Goal: Information Seeking & Learning: Learn about a topic

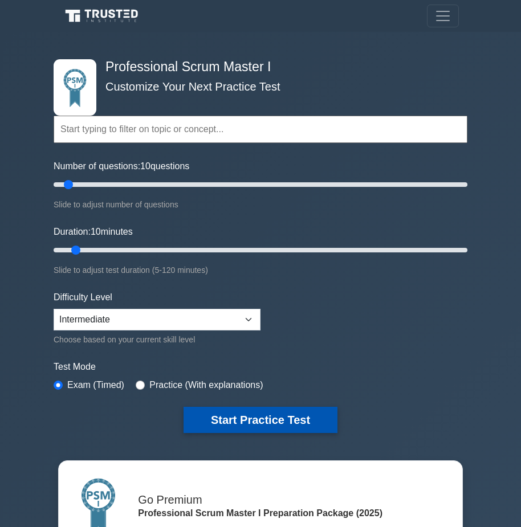
click at [269, 417] on button "Start Practice Test" at bounding box center [260, 420] width 154 height 26
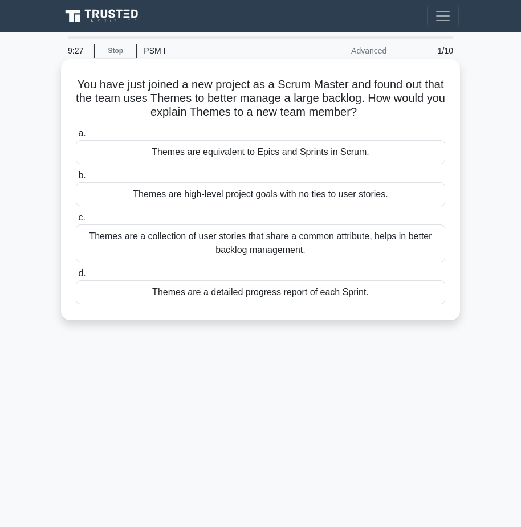
click at [211, 241] on div "Themes are a collection of user stories that share a common attribute, helps in…" at bounding box center [260, 244] width 369 height 38
click at [76, 222] on input "c. Themes are a collection of user stories that share a common attribute, helps…" at bounding box center [76, 217] width 0 height 7
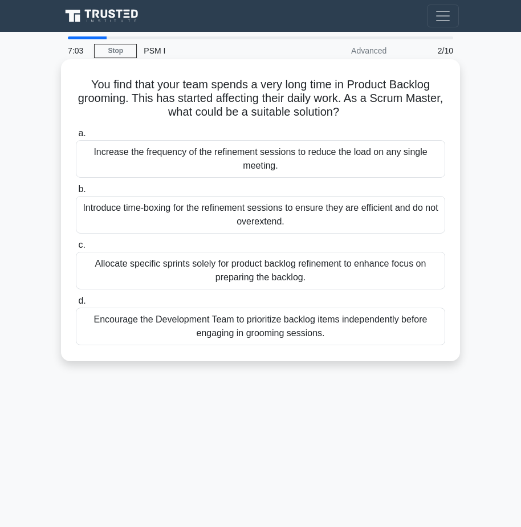
click at [199, 323] on div "Encourage the Development Team to prioritize backlog items independently before…" at bounding box center [260, 327] width 369 height 38
click at [76, 305] on input "d. Encourage the Development Team to prioritize backlog items independently bef…" at bounding box center [76, 300] width 0 height 7
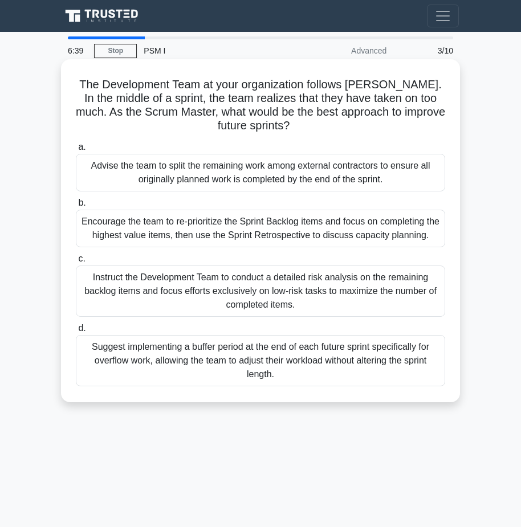
click at [225, 231] on div "Encourage the team to re-prioritize the Sprint Backlog items and focus on compl…" at bounding box center [260, 229] width 369 height 38
click at [76, 207] on input "b. Encourage the team to re-prioritize the Sprint Backlog items and focus on co…" at bounding box center [76, 202] width 0 height 7
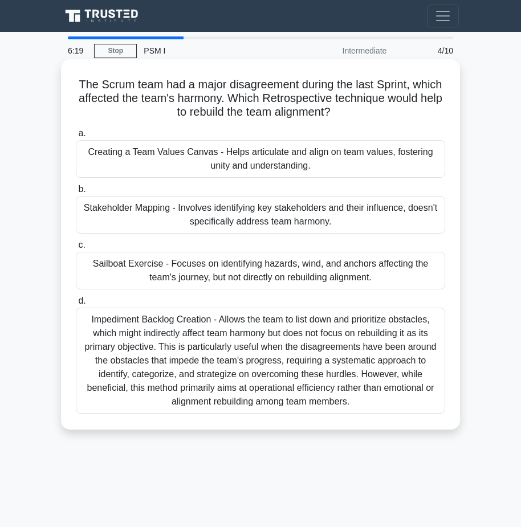
click at [209, 212] on div "Stakeholder Mapping - Involves identifying key stakeholders and their influence…" at bounding box center [260, 215] width 369 height 38
click at [76, 193] on input "b. Stakeholder Mapping - Involves identifying key stakeholders and their influe…" at bounding box center [76, 189] width 0 height 7
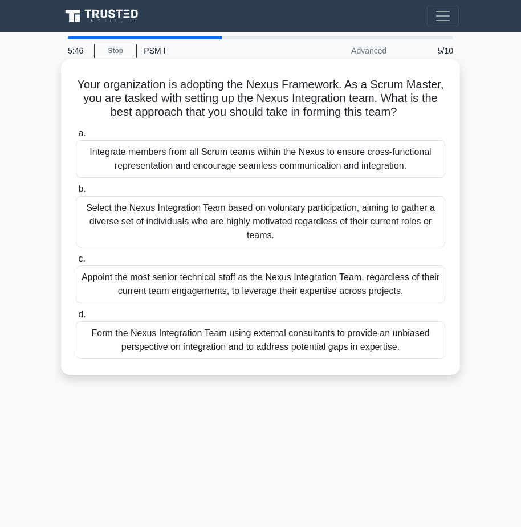
click at [210, 226] on div "Select the Nexus Integration Team based on voluntary participation, aiming to g…" at bounding box center [260, 221] width 369 height 51
click at [76, 193] on input "b. Select the Nexus Integration Team based on voluntary participation, aiming t…" at bounding box center [76, 189] width 0 height 7
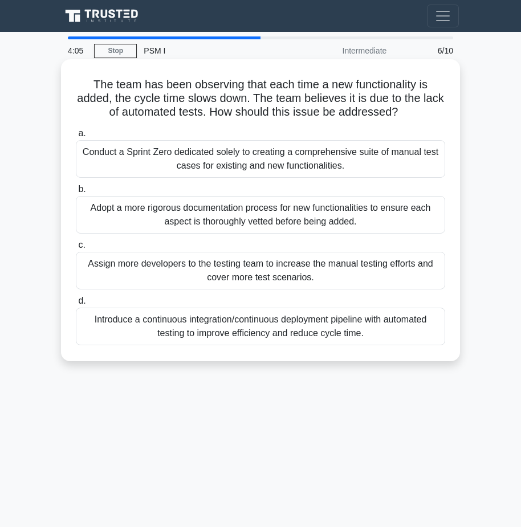
click at [256, 270] on div "Assign more developers to the testing team to increase the manual testing effor…" at bounding box center [260, 271] width 369 height 38
click at [76, 249] on input "c. Assign more developers to the testing team to increase the manual testing ef…" at bounding box center [76, 245] width 0 height 7
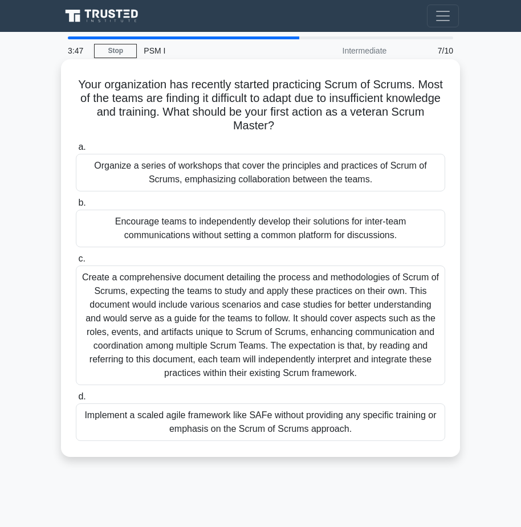
click at [200, 174] on div "Organize a series of workshops that cover the principles and practices of Scrum…" at bounding box center [260, 173] width 369 height 38
click at [76, 151] on input "a. Organize a series of workshops that cover the principles and practices of Sc…" at bounding box center [76, 147] width 0 height 7
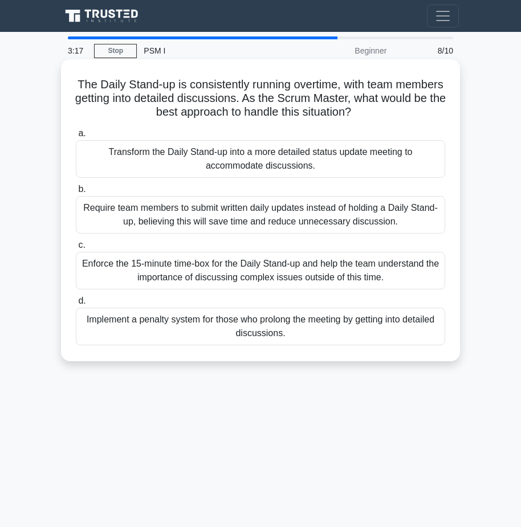
click at [221, 221] on div "Require team members to submit written daily updates instead of holding a Daily…" at bounding box center [260, 215] width 369 height 38
click at [76, 193] on input "b. Require team members to submit written daily updates instead of holding a Da…" at bounding box center [76, 189] width 0 height 7
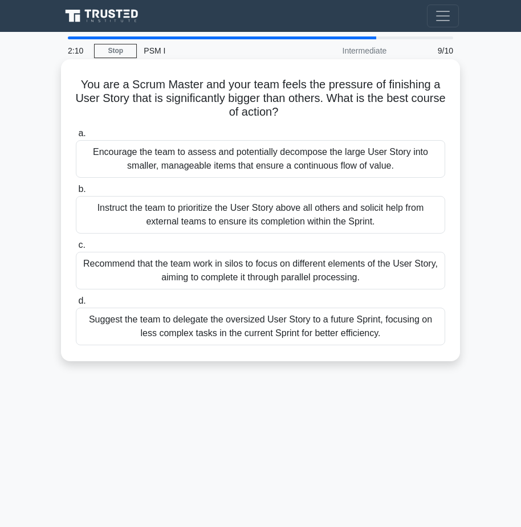
click at [175, 269] on div "Recommend that the team work in silos to focus on different elements of the Use…" at bounding box center [260, 271] width 369 height 38
click at [76, 249] on input "c. Recommend that the team work in silos to focus on different elements of the …" at bounding box center [76, 245] width 0 height 7
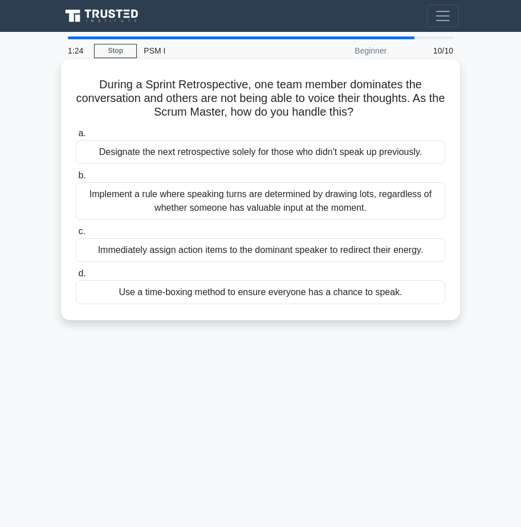
click at [132, 294] on div "Use a time-boxing method to ensure everyone has a chance to speak." at bounding box center [260, 292] width 369 height 24
click at [76, 278] on input "d. Use a time-boxing method to ensure everyone has a chance to speak." at bounding box center [76, 273] width 0 height 7
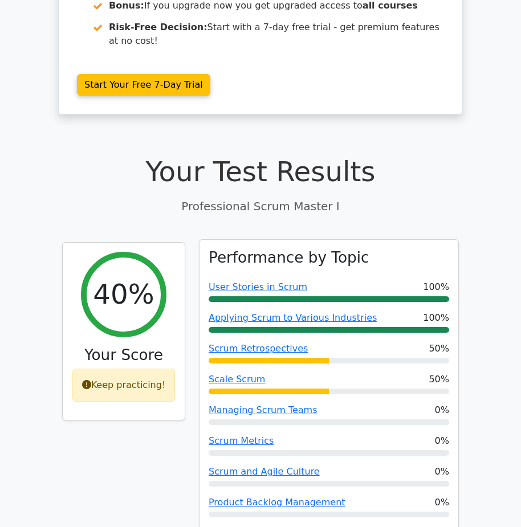
scroll to position [285, 0]
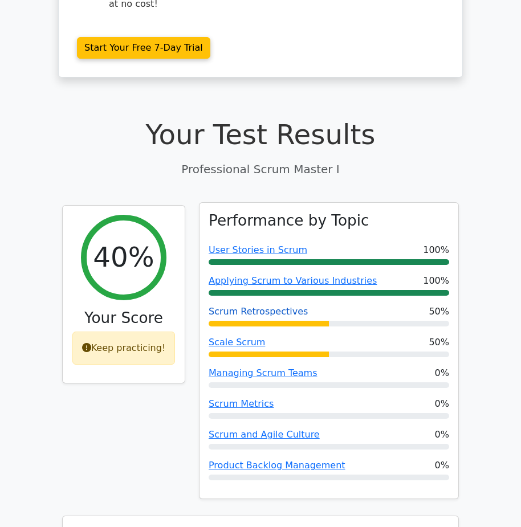
click at [233, 306] on link "Scrum Retrospectives" at bounding box center [258, 311] width 99 height 11
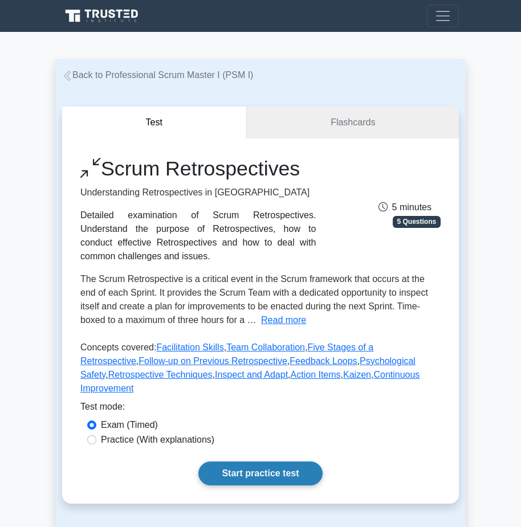
click at [241, 462] on link "Start practice test" at bounding box center [260, 474] width 124 height 24
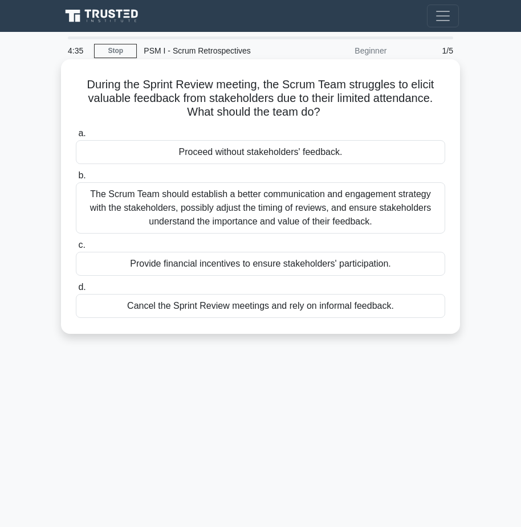
click at [260, 209] on div "The Scrum Team should establish a better communication and engagement strategy …" at bounding box center [260, 207] width 369 height 51
click at [76, 180] on input "b. The Scrum Team should establish a better communication and engagement strate…" at bounding box center [76, 175] width 0 height 7
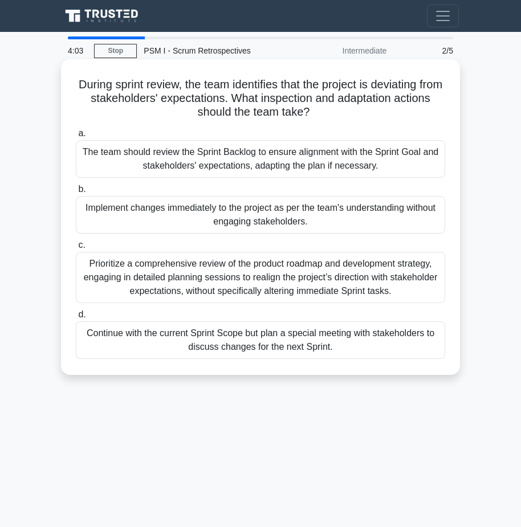
click at [151, 211] on div "Implement changes immediately to the project as per the team's understanding wi…" at bounding box center [260, 215] width 369 height 38
click at [76, 193] on input "b. Implement changes immediately to the project as per the team's understanding…" at bounding box center [76, 189] width 0 height 7
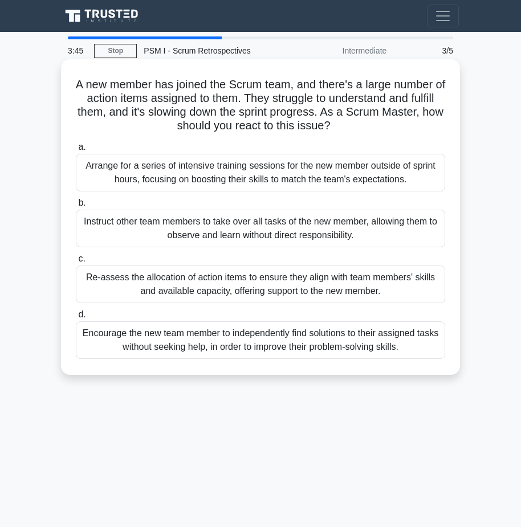
click at [140, 226] on div "Instruct other team members to take over all tasks of the new member, allowing …" at bounding box center [260, 229] width 369 height 38
click at [76, 207] on input "b. Instruct other team members to take over all tasks of the new member, allowi…" at bounding box center [76, 202] width 0 height 7
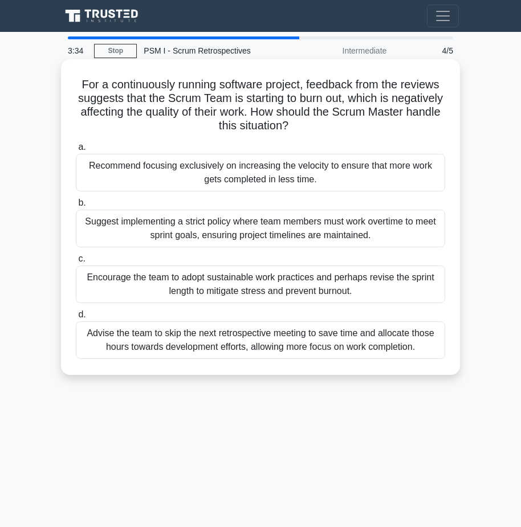
click at [185, 343] on div "Advise the team to skip the next retrospective meeting to save time and allocat…" at bounding box center [260, 340] width 369 height 38
click at [76, 319] on input "d. Advise the team to skip the next retrospective meeting to save time and allo…" at bounding box center [76, 314] width 0 height 7
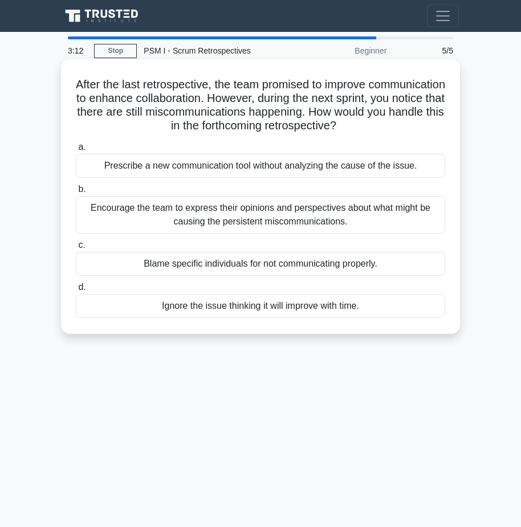
click at [180, 210] on div "Encourage the team to express their opinions and perspectives about what might …" at bounding box center [260, 215] width 369 height 38
click at [76, 193] on input "b. Encourage the team to express their opinions and perspectives about what mig…" at bounding box center [76, 189] width 0 height 7
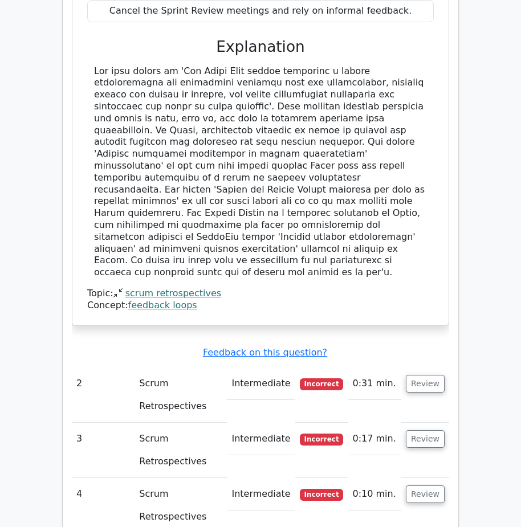
scroll to position [1311, 0]
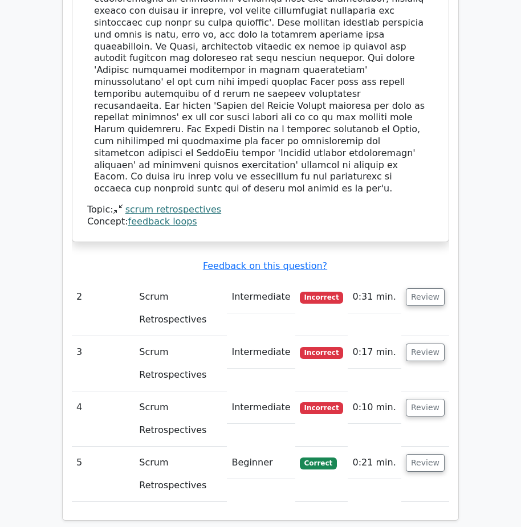
click at [317, 292] on span "Incorrect" at bounding box center [322, 297] width 44 height 11
click at [425, 288] on button "Review" at bounding box center [425, 297] width 39 height 18
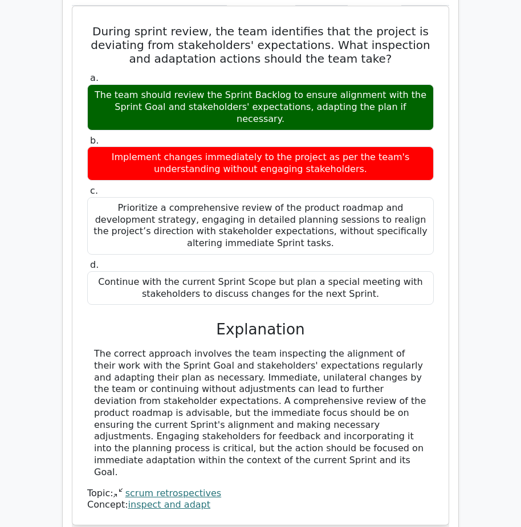
scroll to position [1653, 0]
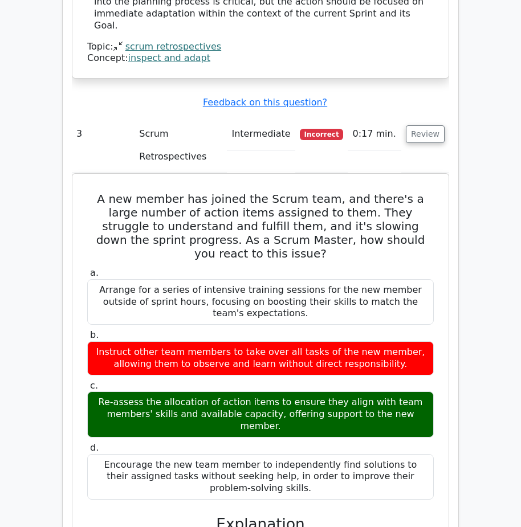
scroll to position [2279, 0]
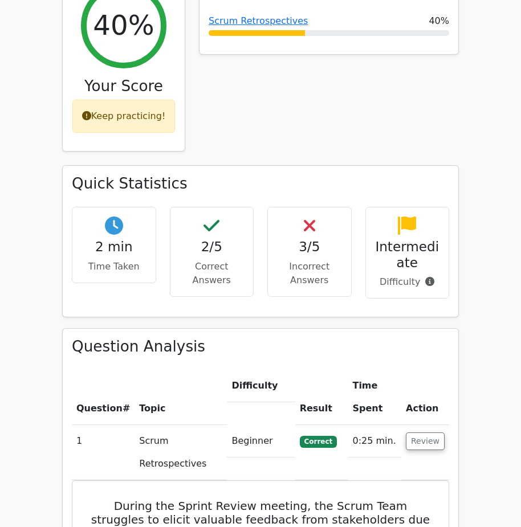
scroll to position [342, 0]
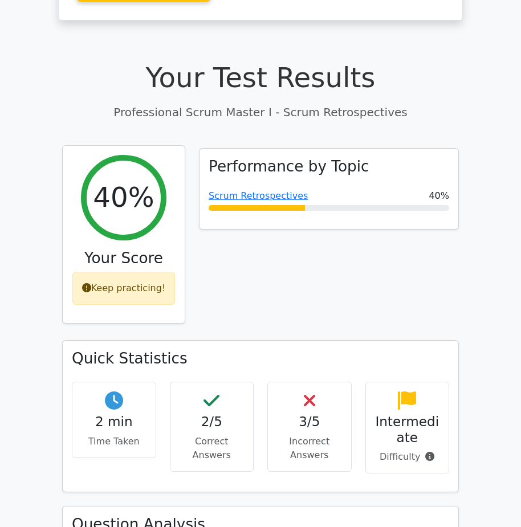
click at [137, 272] on div "Keep practicing!" at bounding box center [123, 288] width 103 height 33
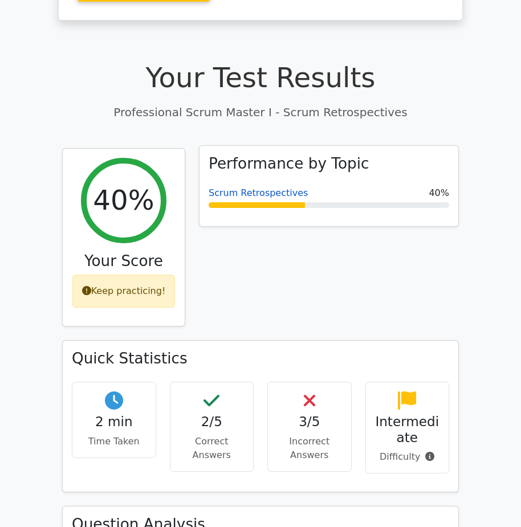
click at [252, 187] on link "Scrum Retrospectives" at bounding box center [258, 192] width 99 height 11
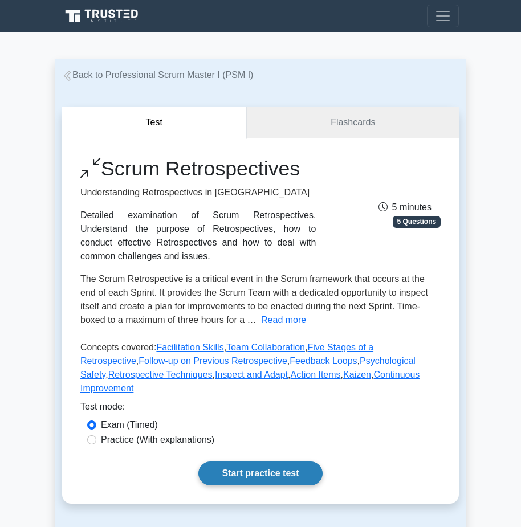
click at [242, 462] on link "Start practice test" at bounding box center [260, 474] width 124 height 24
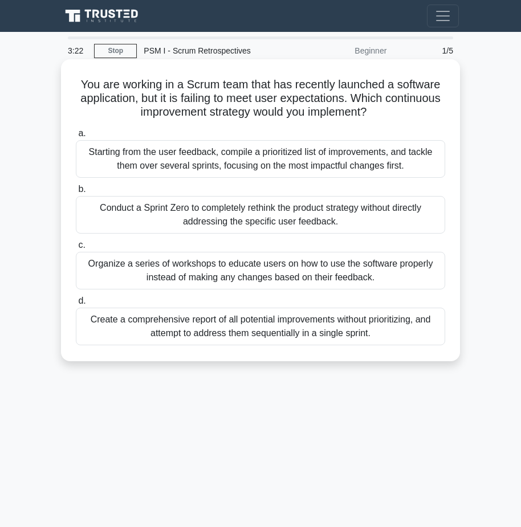
click at [180, 164] on div "Starting from the user feedback, compile a prioritized list of improvements, an…" at bounding box center [260, 159] width 369 height 38
click at [76, 137] on input "a. Starting from the user feedback, compile a prioritized list of improvements,…" at bounding box center [76, 133] width 0 height 7
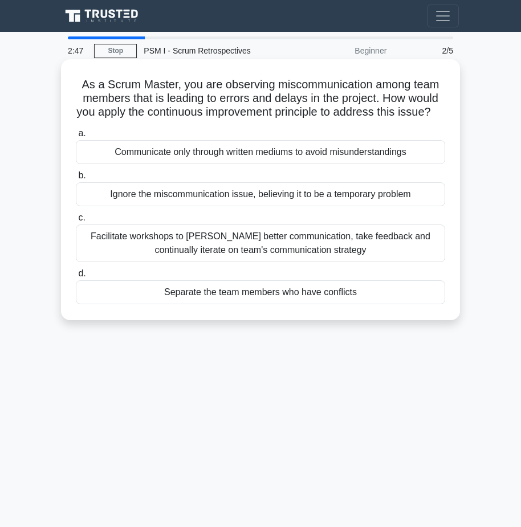
click at [226, 250] on div "Facilitate workshops to [PERSON_NAME] better communication, take feedback and c…" at bounding box center [260, 244] width 369 height 38
click at [76, 222] on input "c. Facilitate workshops to [PERSON_NAME] better communication, take feedback an…" at bounding box center [76, 217] width 0 height 7
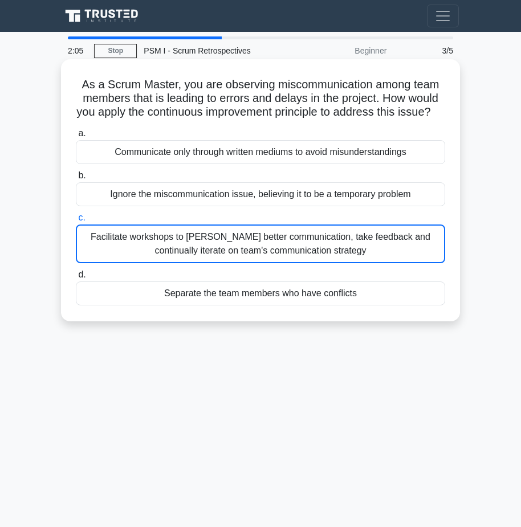
click at [224, 258] on div "Facilitate workshops to [PERSON_NAME] better communication, take feedback and c…" at bounding box center [260, 244] width 369 height 39
click at [76, 222] on input "c. Facilitate workshops to [PERSON_NAME] better communication, take feedback an…" at bounding box center [76, 217] width 0 height 7
click at [153, 164] on div "Communicate only through written mediums to avoid misunderstandings" at bounding box center [260, 152] width 369 height 24
click at [76, 137] on input "a. Communicate only through written mediums to avoid misunderstandings" at bounding box center [76, 133] width 0 height 7
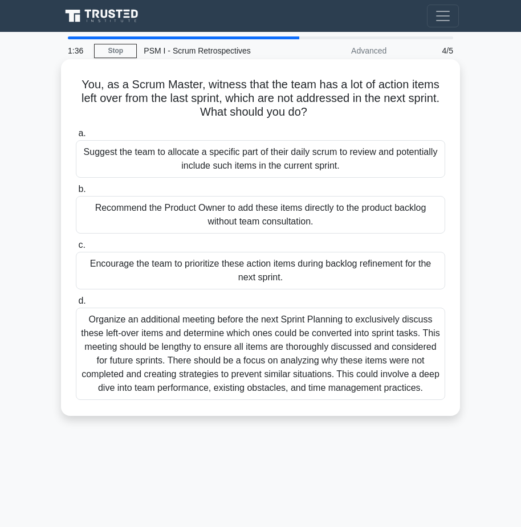
click at [229, 275] on div "Encourage the team to prioritize these action items during backlog refinement f…" at bounding box center [260, 271] width 369 height 38
click at [76, 249] on input "c. Encourage the team to prioritize these action items during backlog refinemen…" at bounding box center [76, 245] width 0 height 7
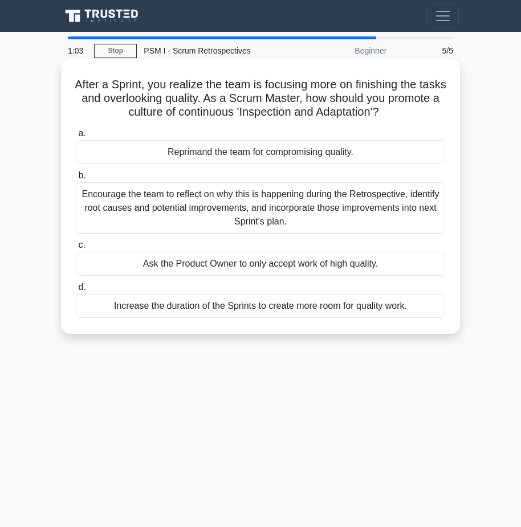
click at [178, 204] on div "Encourage the team to reflect on why this is happening during the Retrospective…" at bounding box center [260, 207] width 369 height 51
click at [76, 180] on input "b. Encourage the team to reflect on why this is happening during the Retrospect…" at bounding box center [76, 175] width 0 height 7
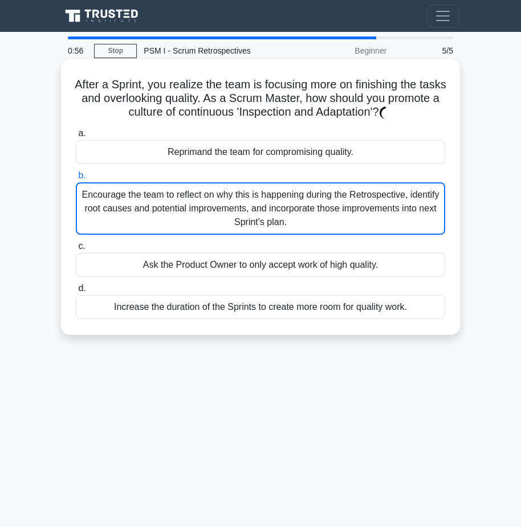
click at [182, 152] on div "Reprimand the team for compromising quality." at bounding box center [260, 152] width 369 height 24
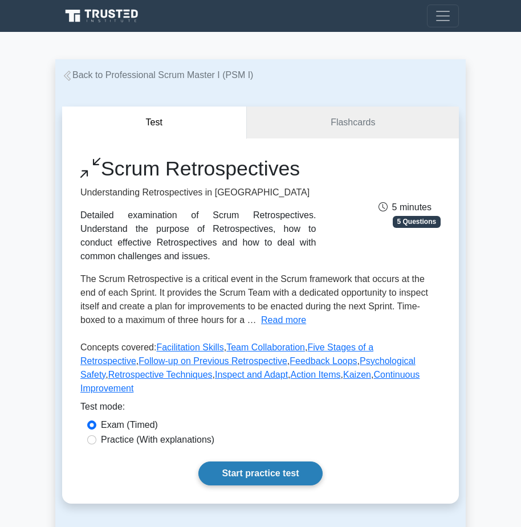
click at [252, 462] on link "Start practice test" at bounding box center [260, 474] width 124 height 24
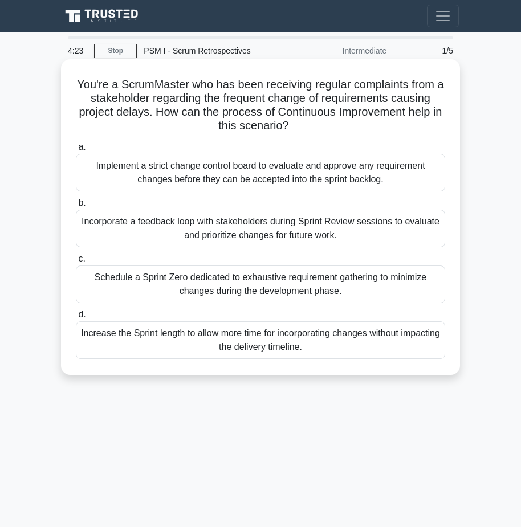
click at [177, 177] on div "Implement a strict change control board to evaluate and approve any requirement…" at bounding box center [260, 173] width 369 height 38
click at [76, 151] on input "a. Implement a strict change control board to evaluate and approve any requirem…" at bounding box center [76, 147] width 0 height 7
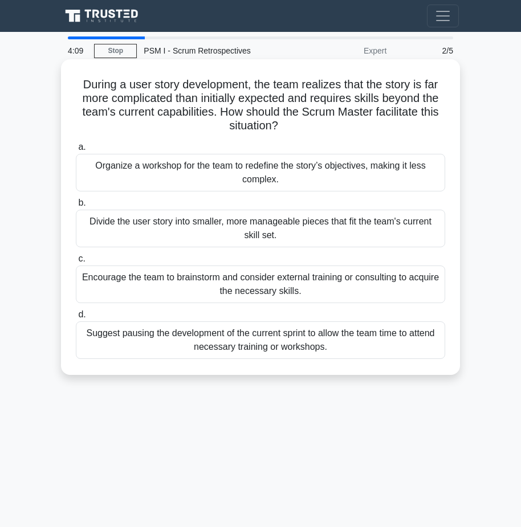
click at [133, 284] on div "Encourage the team to brainstorm and consider external training or consulting t…" at bounding box center [260, 285] width 369 height 38
click at [195, 289] on div "Encourage the team to brainstorm and consider external training or consulting t…" at bounding box center [260, 285] width 369 height 38
click at [76, 263] on input "c. Encourage the team to brainstorm and consider external training or consultin…" at bounding box center [76, 258] width 0 height 7
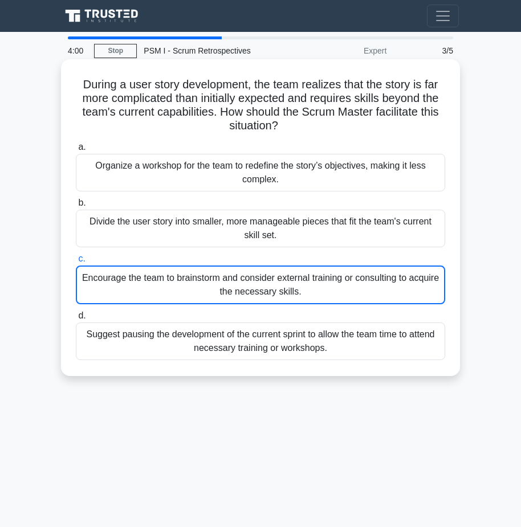
click at [187, 336] on div "Suggest pausing the development of the current sprint to allow the team time to…" at bounding box center [260, 342] width 369 height 38
click at [76, 320] on input "d. Suggest pausing the development of the current sprint to allow the team time…" at bounding box center [76, 315] width 0 height 7
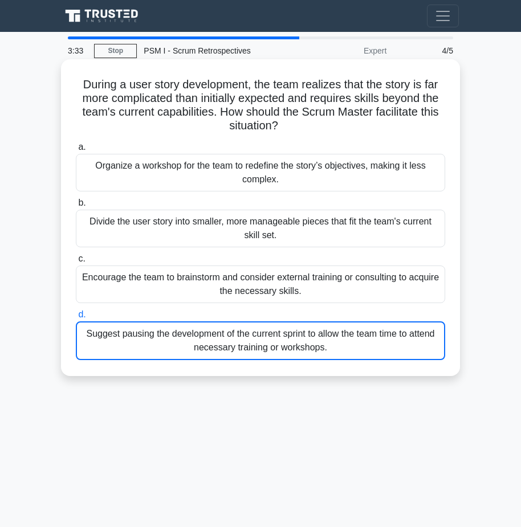
click at [105, 288] on div "Encourage the team to brainstorm and consider external training or consulting t…" at bounding box center [260, 285] width 369 height 38
click at [76, 263] on input "c. Encourage the team to brainstorm and consider external training or consultin…" at bounding box center [76, 258] width 0 height 7
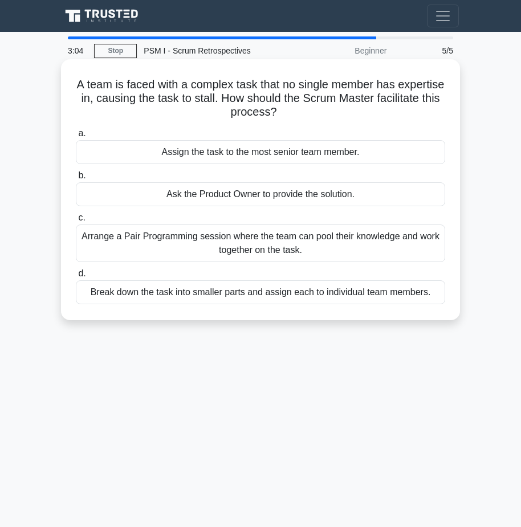
click at [223, 296] on div "Break down the task into smaller parts and assign each to individual team membe…" at bounding box center [260, 292] width 369 height 24
click at [76, 278] on input "d. Break down the task into smaller parts and assign each to individual team me…" at bounding box center [76, 273] width 0 height 7
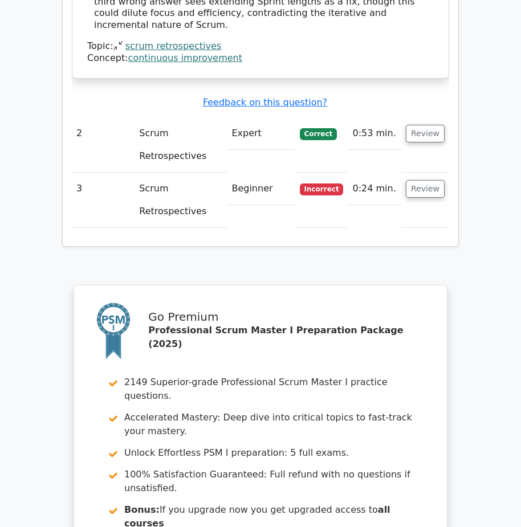
scroll to position [1598, 0]
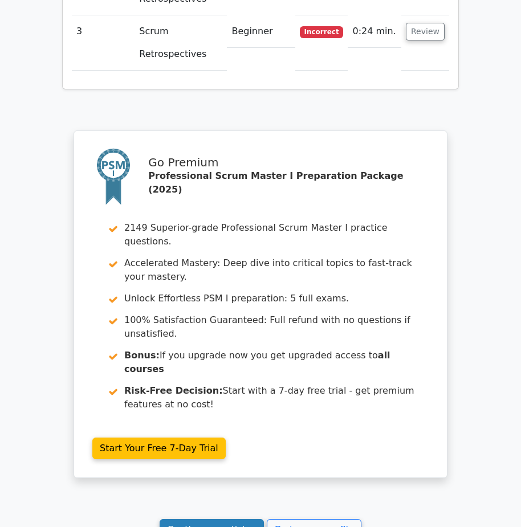
click at [208, 519] on link "Continue practicing" at bounding box center [212, 530] width 104 height 22
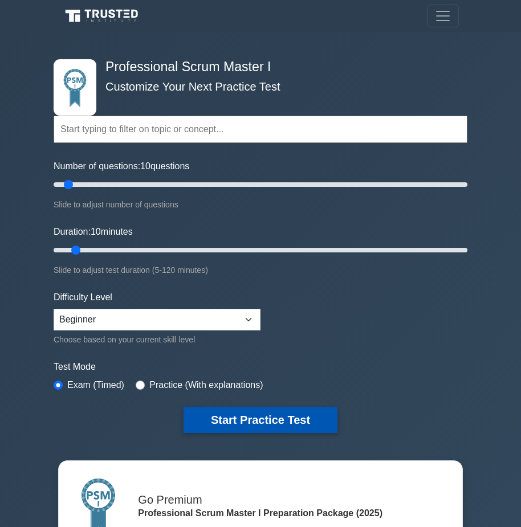
click at [264, 417] on button "Start Practice Test" at bounding box center [260, 420] width 154 height 26
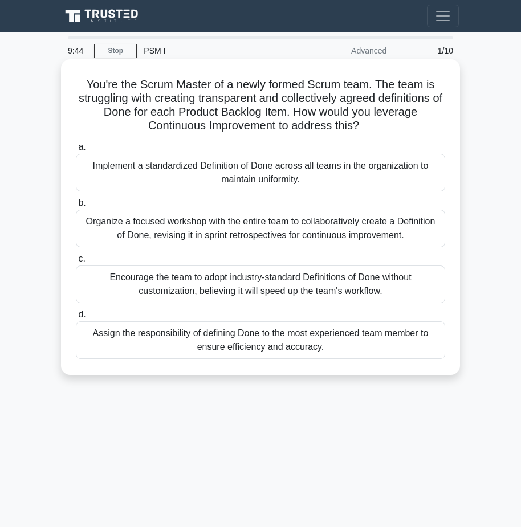
click at [141, 277] on div "Encourage the team to adopt industry-standard Definitions of Done without custo…" at bounding box center [260, 285] width 369 height 38
click at [76, 263] on input "c. Encourage the team to adopt industry-standard Definitions of Done without cu…" at bounding box center [76, 258] width 0 height 7
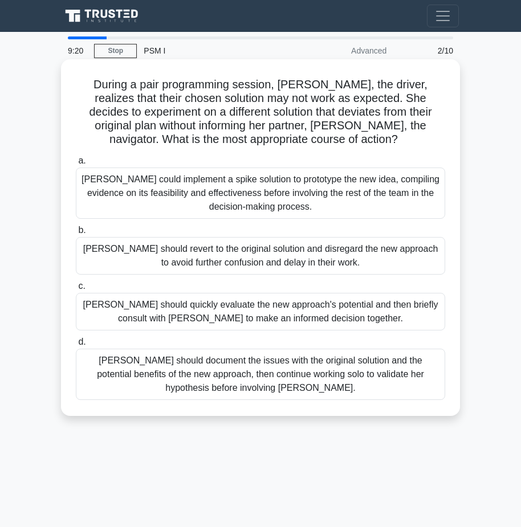
click at [360, 185] on div "[PERSON_NAME] could implement a spike solution to prototype the new idea, compi…" at bounding box center [260, 193] width 369 height 51
click at [76, 165] on input "a. [PERSON_NAME] could implement a spike solution to prototype the new idea, co…" at bounding box center [76, 160] width 0 height 7
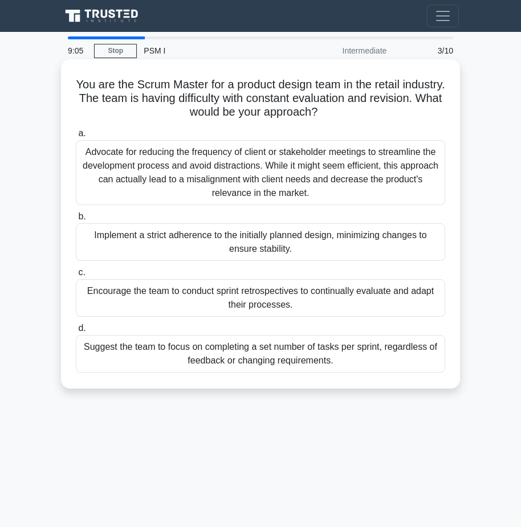
click at [211, 292] on div "Encourage the team to conduct sprint retrospectives to continually evaluate and…" at bounding box center [260, 298] width 369 height 38
click at [76, 276] on input "c. Encourage the team to conduct sprint retrospectives to continually evaluate …" at bounding box center [76, 272] width 0 height 7
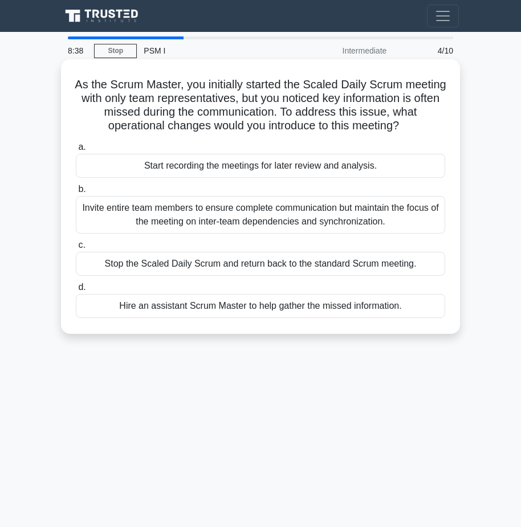
click at [211, 178] on div "Start recording the meetings for later review and analysis." at bounding box center [260, 166] width 369 height 24
click at [76, 151] on input "a. Start recording the meetings for later review and analysis." at bounding box center [76, 147] width 0 height 7
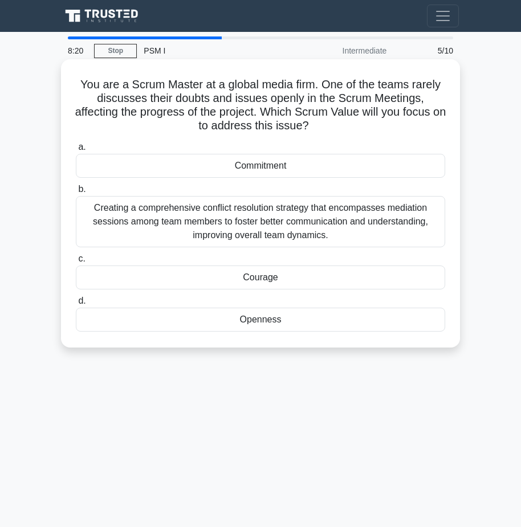
click at [265, 169] on div "Commitment" at bounding box center [260, 166] width 369 height 24
click at [76, 151] on input "a. Commitment" at bounding box center [76, 147] width 0 height 7
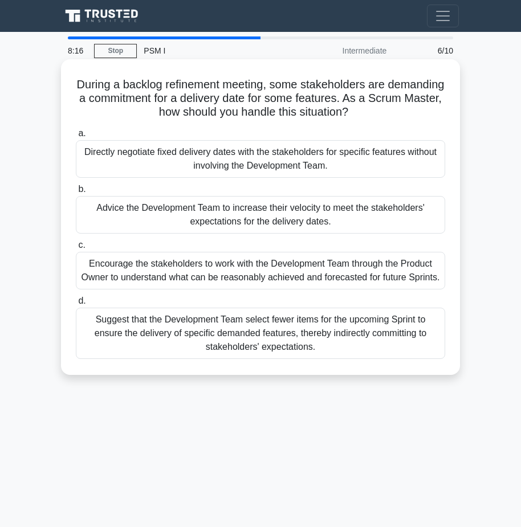
click at [237, 278] on div "Encourage the stakeholders to work with the Development Team through the Produc…" at bounding box center [260, 271] width 369 height 38
click at [76, 249] on input "c. Encourage the stakeholders to work with the Development Team through the Pro…" at bounding box center [76, 245] width 0 height 7
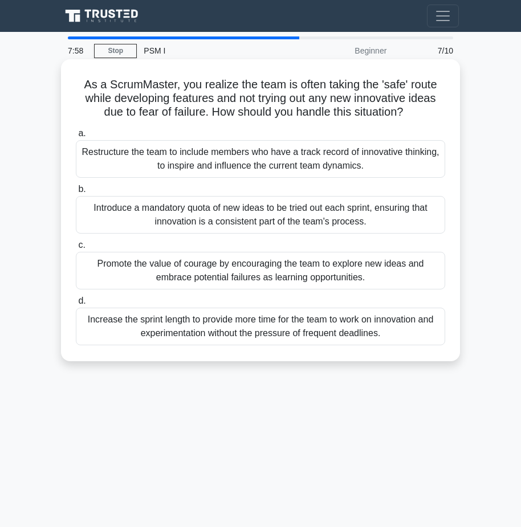
click at [125, 205] on div "Introduce a mandatory quota of new ideas to be tried out each sprint, ensuring …" at bounding box center [260, 215] width 369 height 38
click at [76, 193] on input "b. Introduce a mandatory quota of new ideas to be tried out each sprint, ensuri…" at bounding box center [76, 189] width 0 height 7
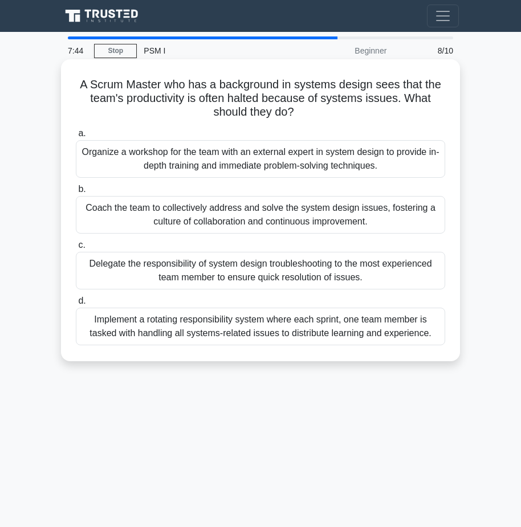
click at [134, 268] on div "Delegate the responsibility of system design troubleshooting to the most experi…" at bounding box center [260, 271] width 369 height 38
click at [76, 249] on input "c. Delegate the responsibility of system design troubleshooting to the most exp…" at bounding box center [76, 245] width 0 height 7
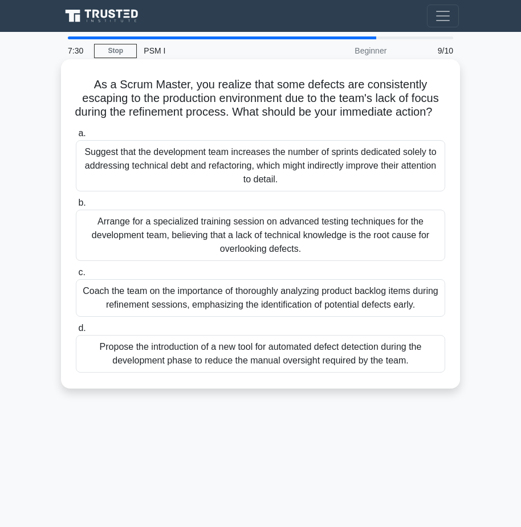
click at [172, 176] on div "Suggest that the development team increases the number of sprints dedicated sol…" at bounding box center [260, 165] width 369 height 51
click at [76, 137] on input "a. Suggest that the development team increases the number of sprints dedicated …" at bounding box center [76, 133] width 0 height 7
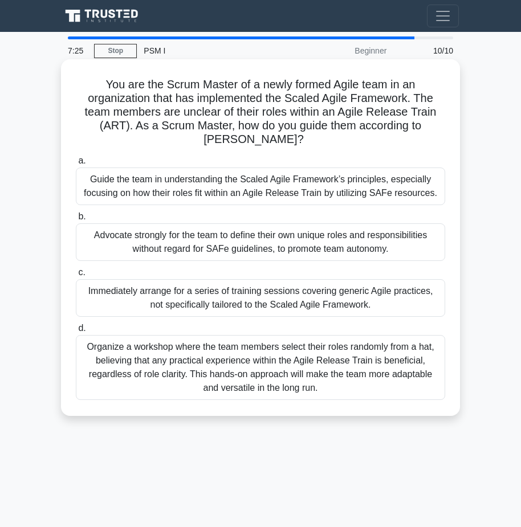
click at [170, 361] on div "Organize a workshop where the team members select their roles randomly from a h…" at bounding box center [260, 367] width 369 height 65
click at [76, 332] on input "d. Organize a workshop where the team members select their roles randomly from …" at bounding box center [76, 328] width 0 height 7
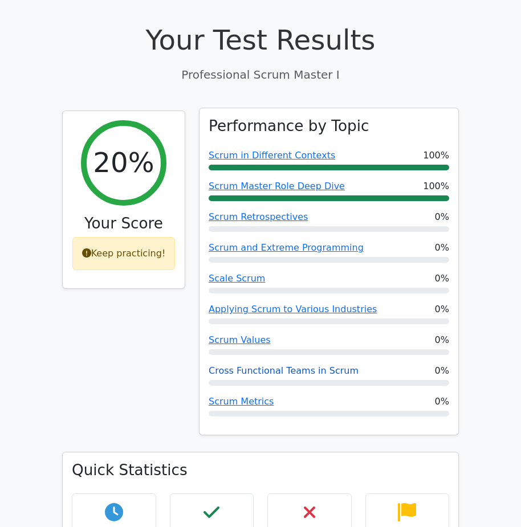
scroll to position [456, 0]
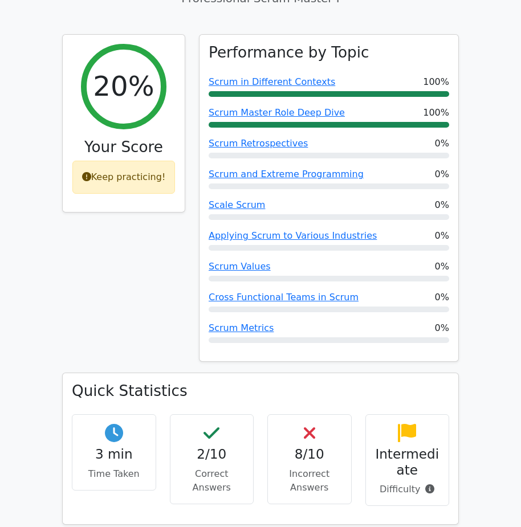
click at [213, 447] on h4 "2/10" at bounding box center [212, 455] width 65 height 16
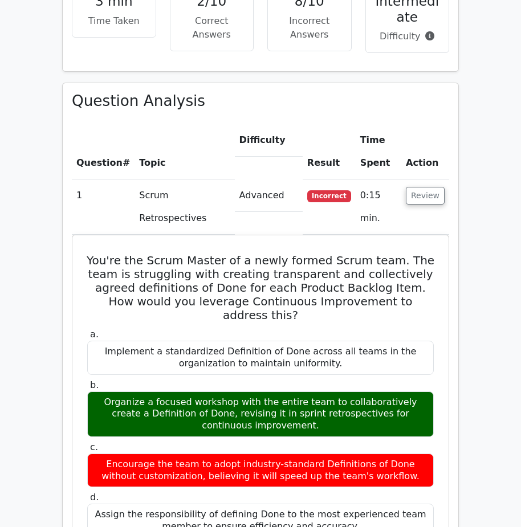
scroll to position [1254, 0]
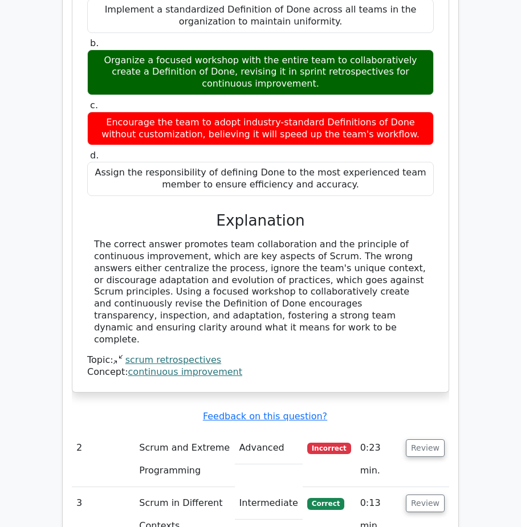
click at [331, 443] on span "Incorrect" at bounding box center [329, 448] width 44 height 11
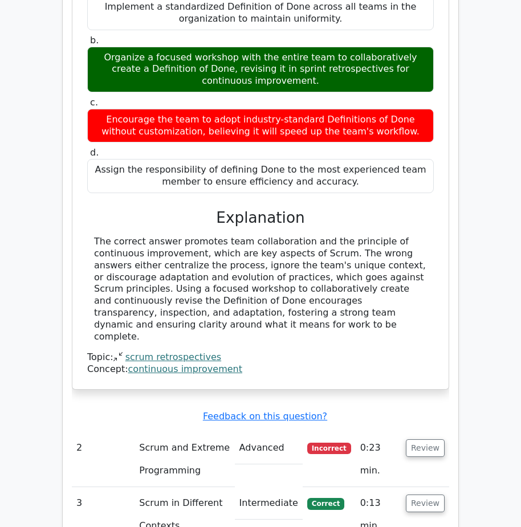
click at [269, 124] on div "a. Implement a standardized Definition of Done across all teams in the organiza…" at bounding box center [260, 179] width 349 height 394
